Goal: Information Seeking & Learning: Learn about a topic

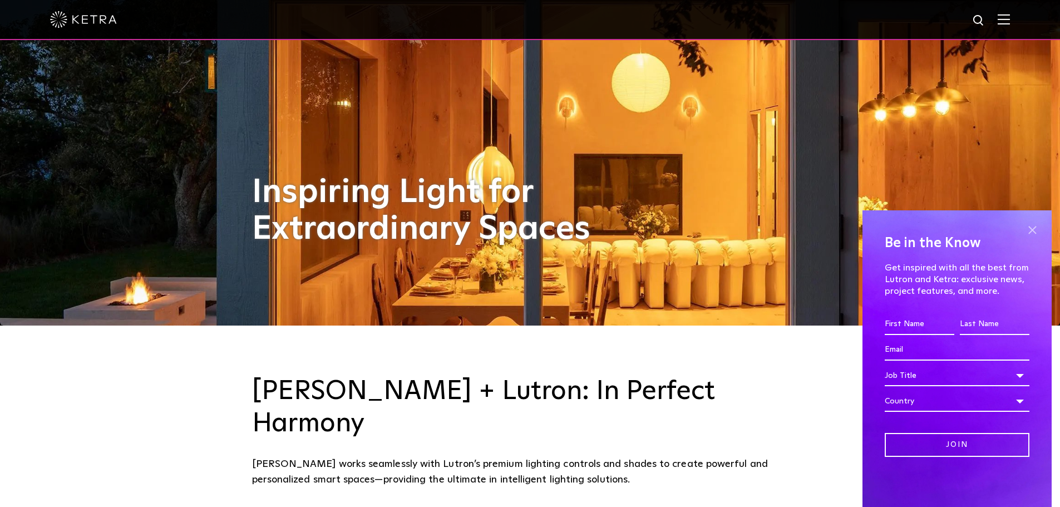
click at [1031, 226] on span at bounding box center [1032, 229] width 17 height 17
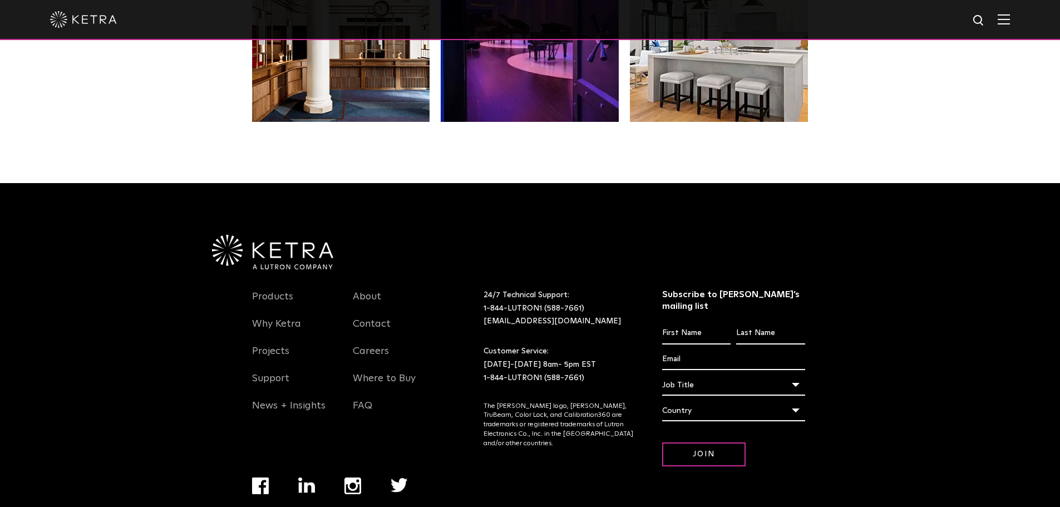
scroll to position [2340, 0]
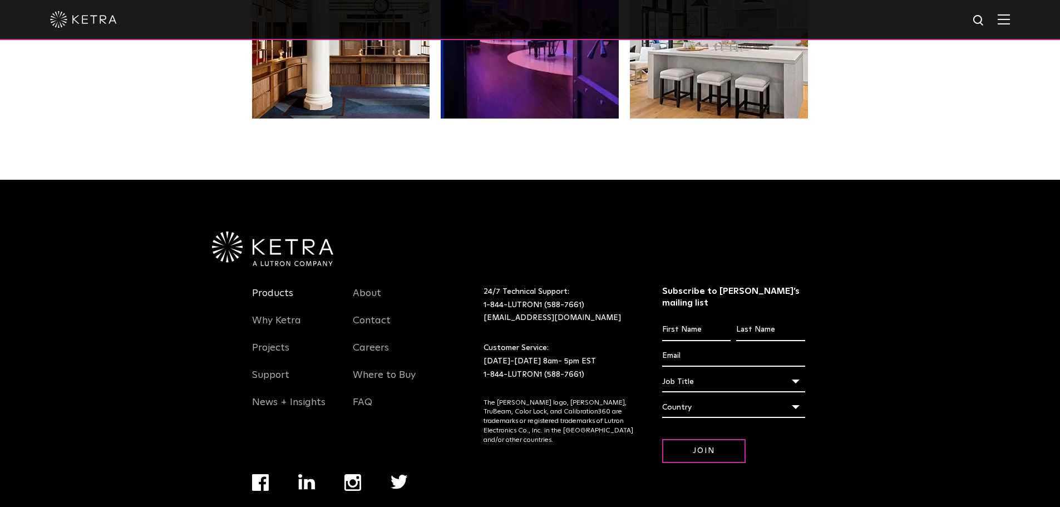
click at [268, 287] on link "Products" at bounding box center [272, 300] width 41 height 26
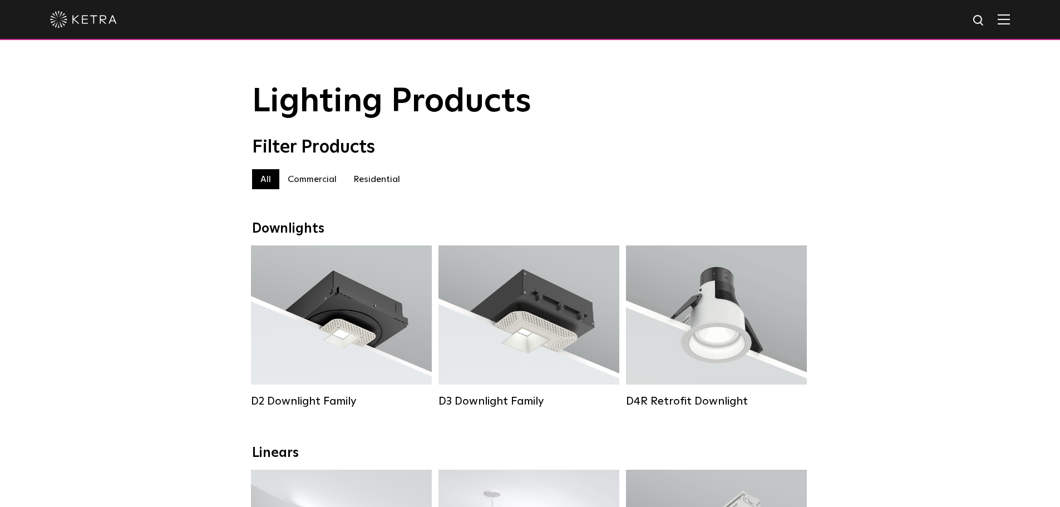
click at [373, 183] on label "Residential" at bounding box center [376, 179] width 63 height 20
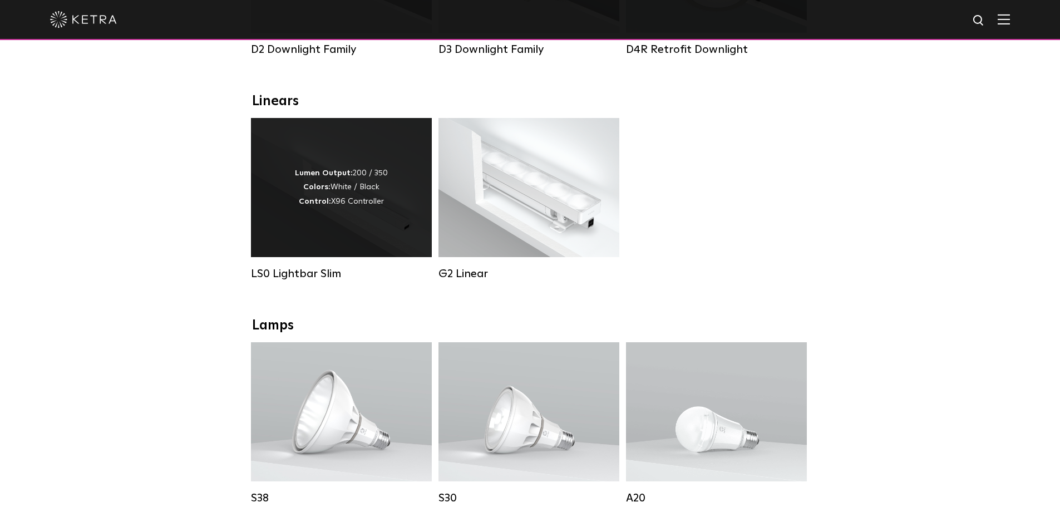
scroll to position [352, 0]
click at [353, 208] on div "Lumen Output: 200 / 350 Colors: White / Black Control: X96 Controller" at bounding box center [341, 187] width 93 height 42
